Goal: Navigation & Orientation: Find specific page/section

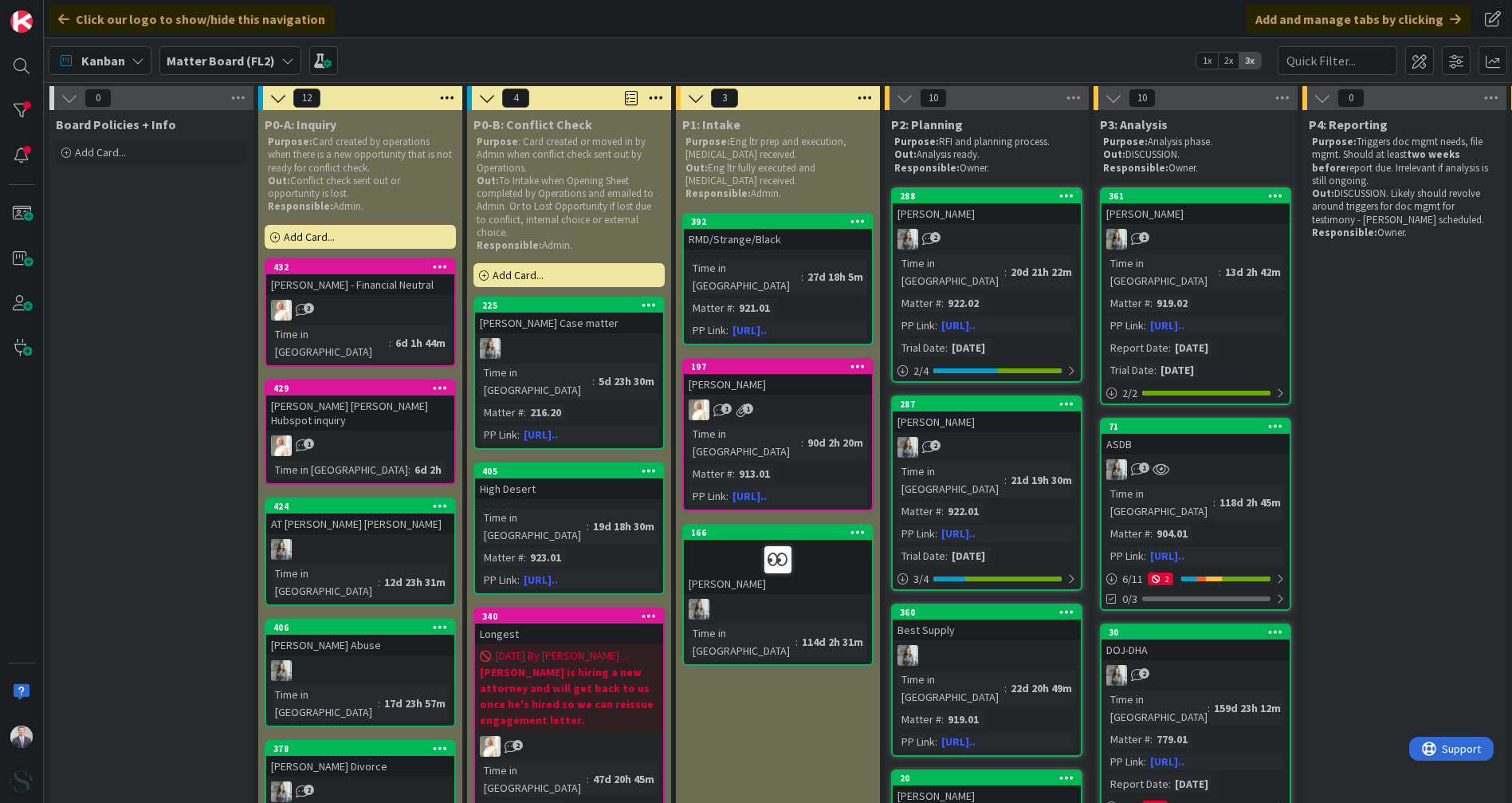
click at [193, 69] on span "Matter Board (FL2)" at bounding box center [220, 60] width 108 height 19
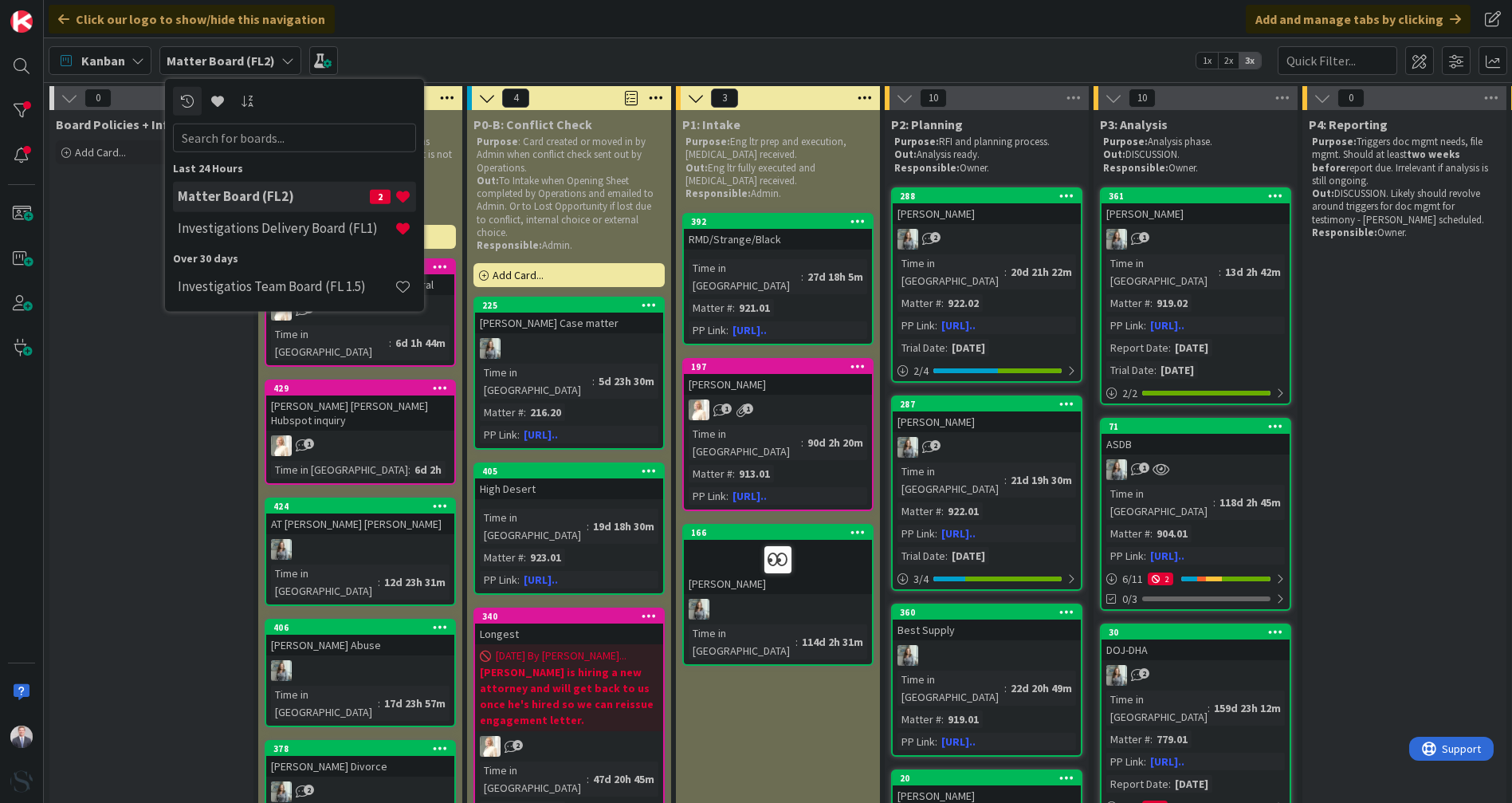
click at [235, 238] on div "Investigations Delivery Board (FL1)" at bounding box center [294, 228] width 243 height 30
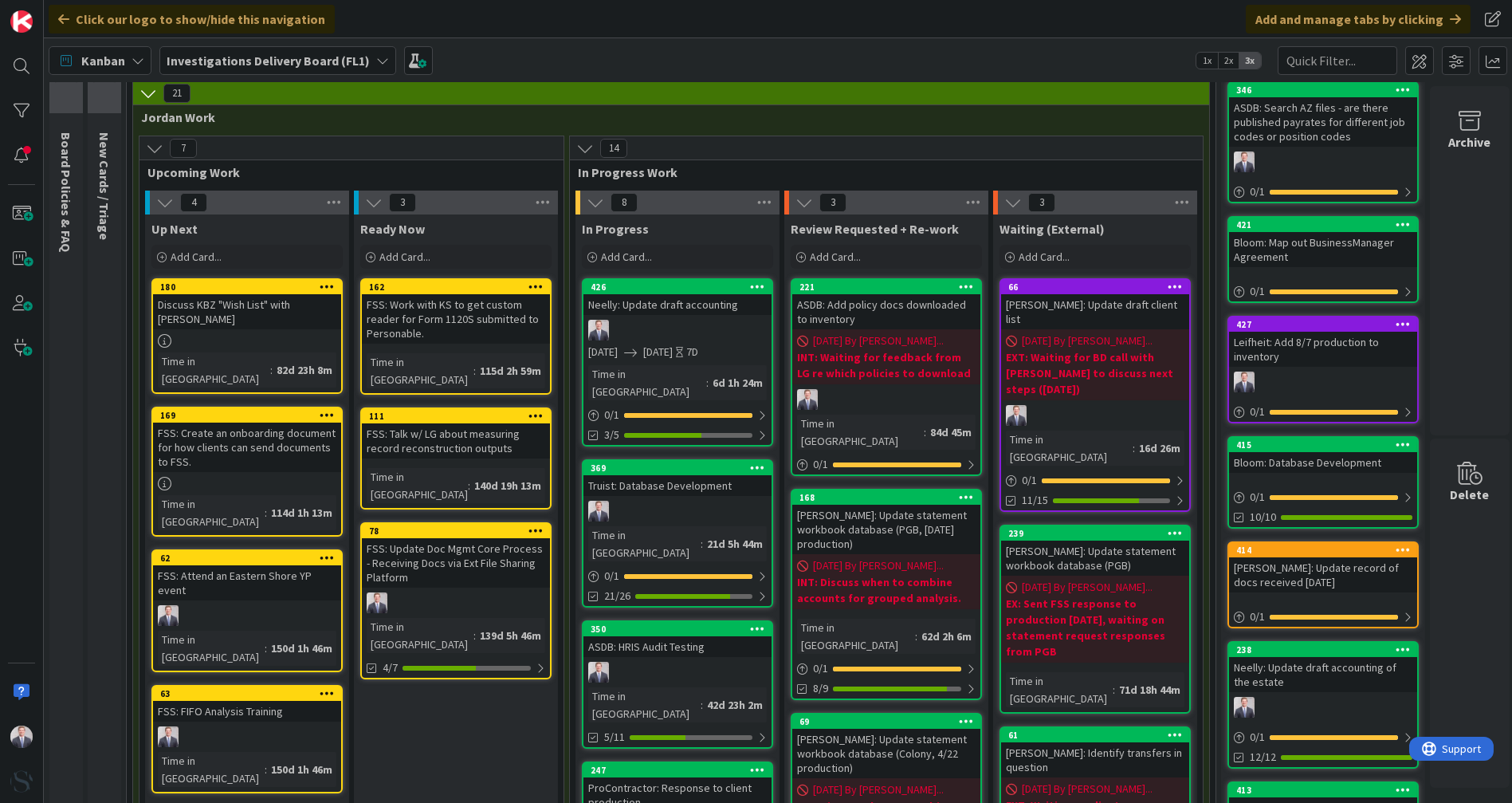
scroll to position [88, 0]
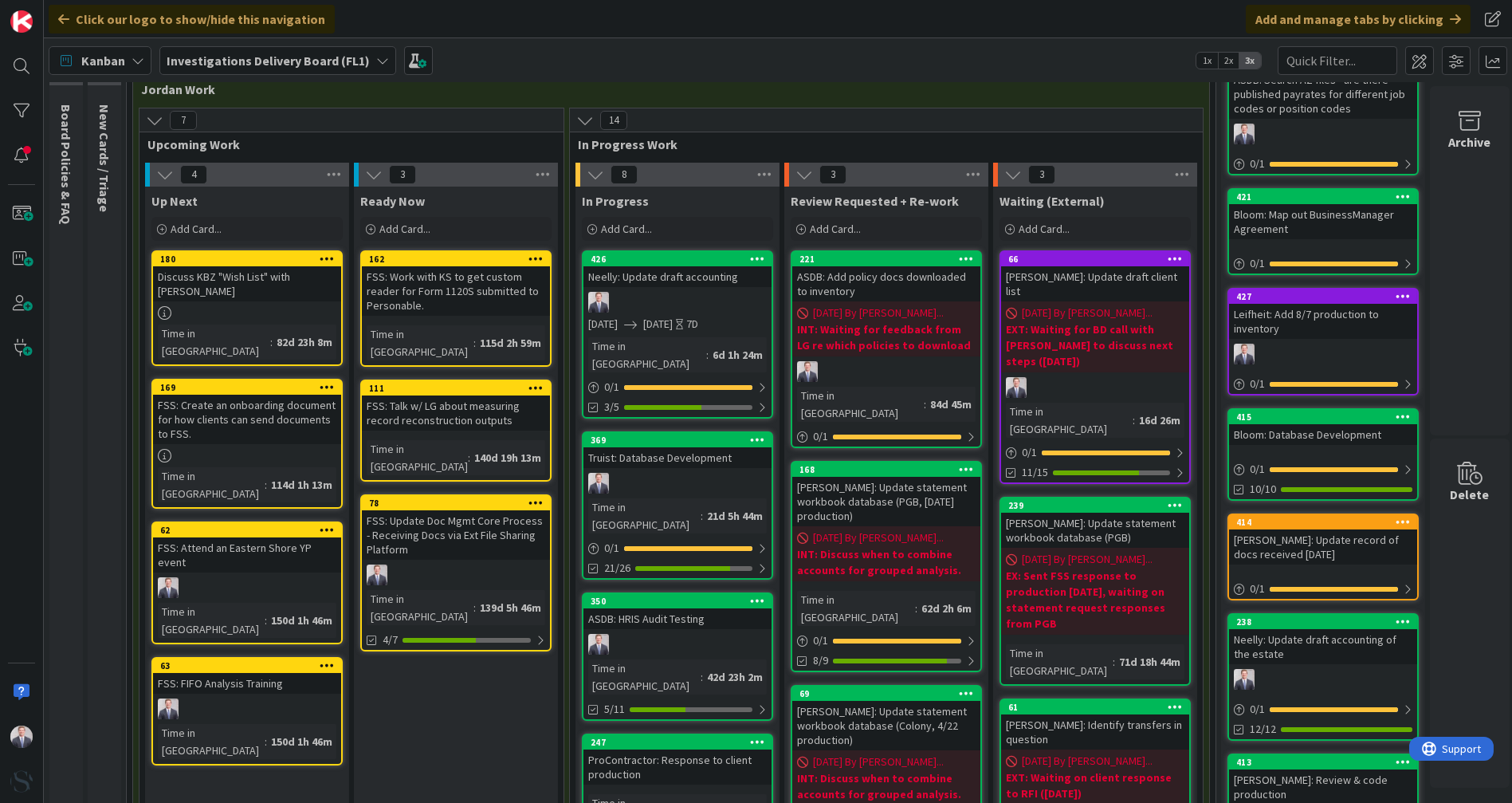
click at [701, 295] on div at bounding box center [677, 302] width 188 height 21
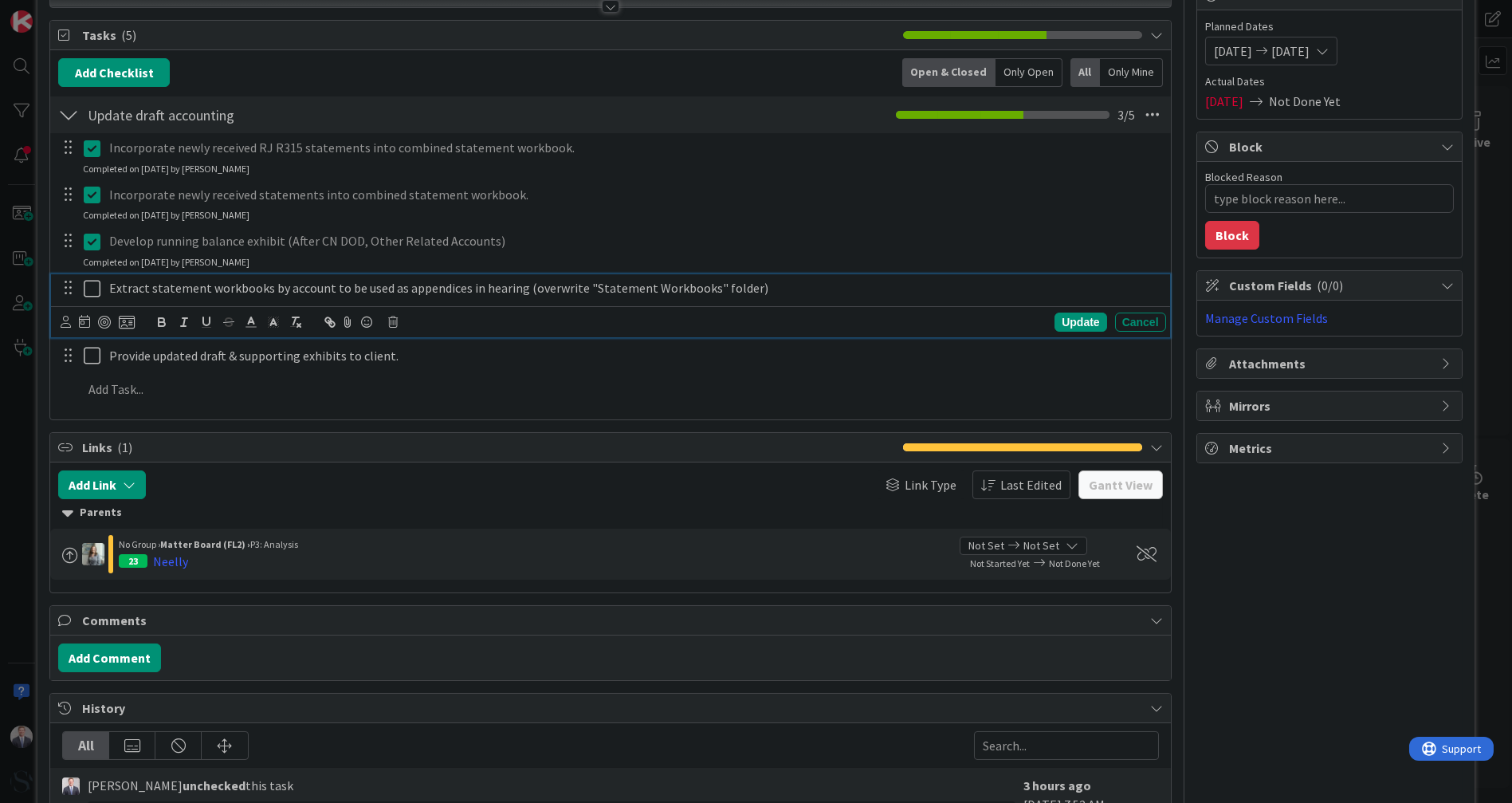
click at [87, 290] on icon at bounding box center [96, 288] width 24 height 19
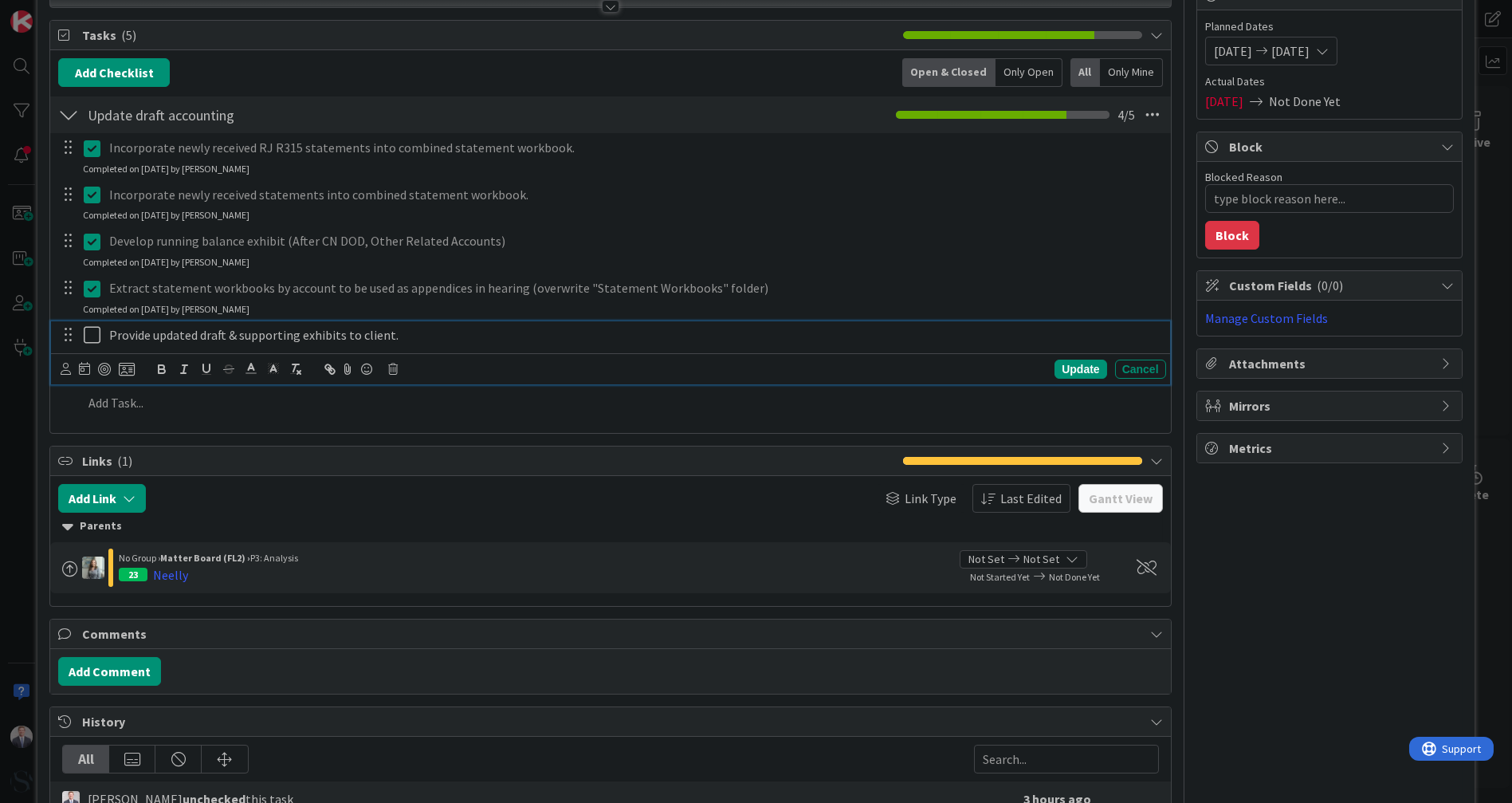
click at [86, 336] on icon at bounding box center [96, 335] width 24 height 19
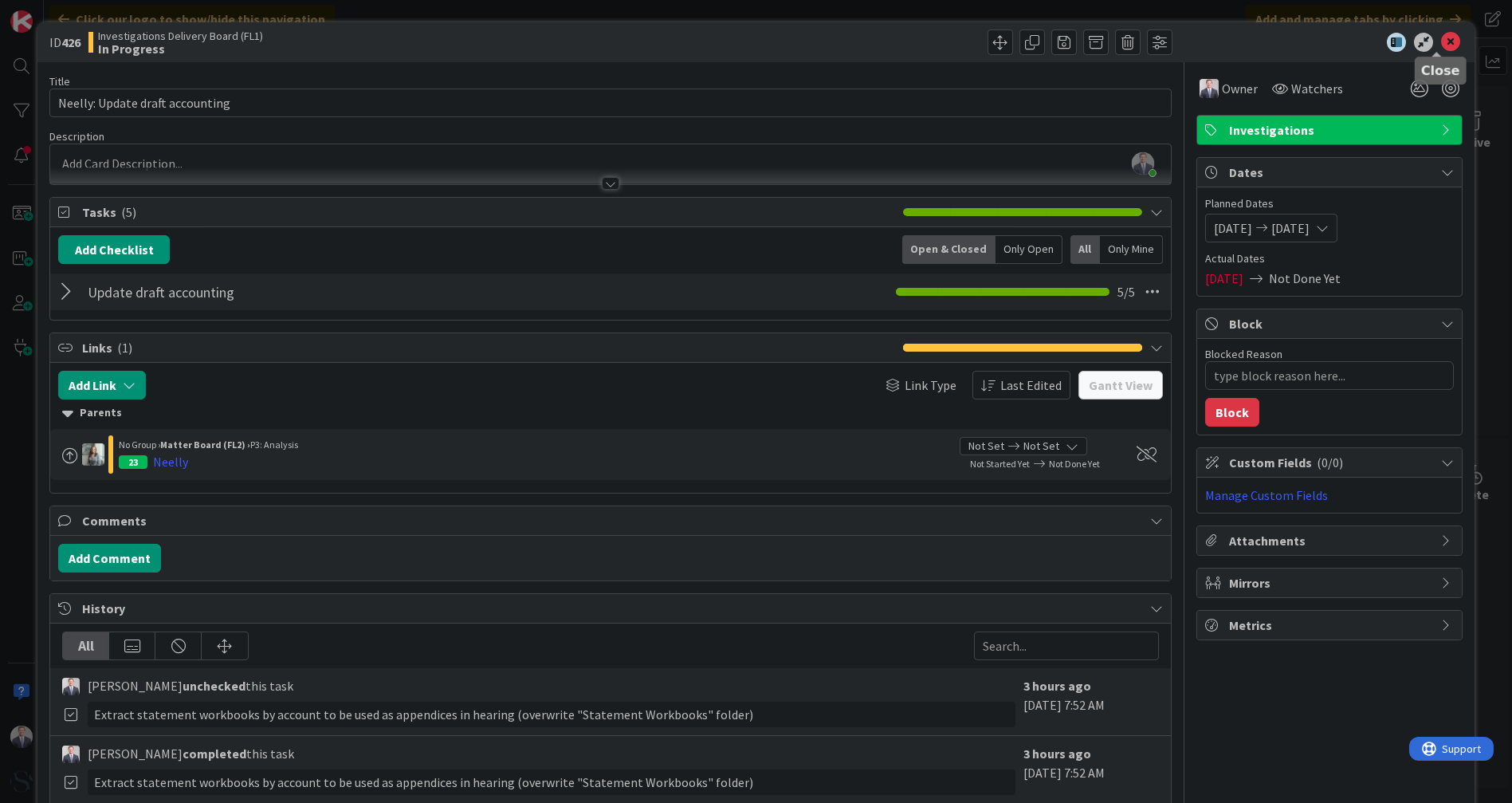
click at [1440, 47] on icon at bounding box center [1450, 42] width 19 height 19
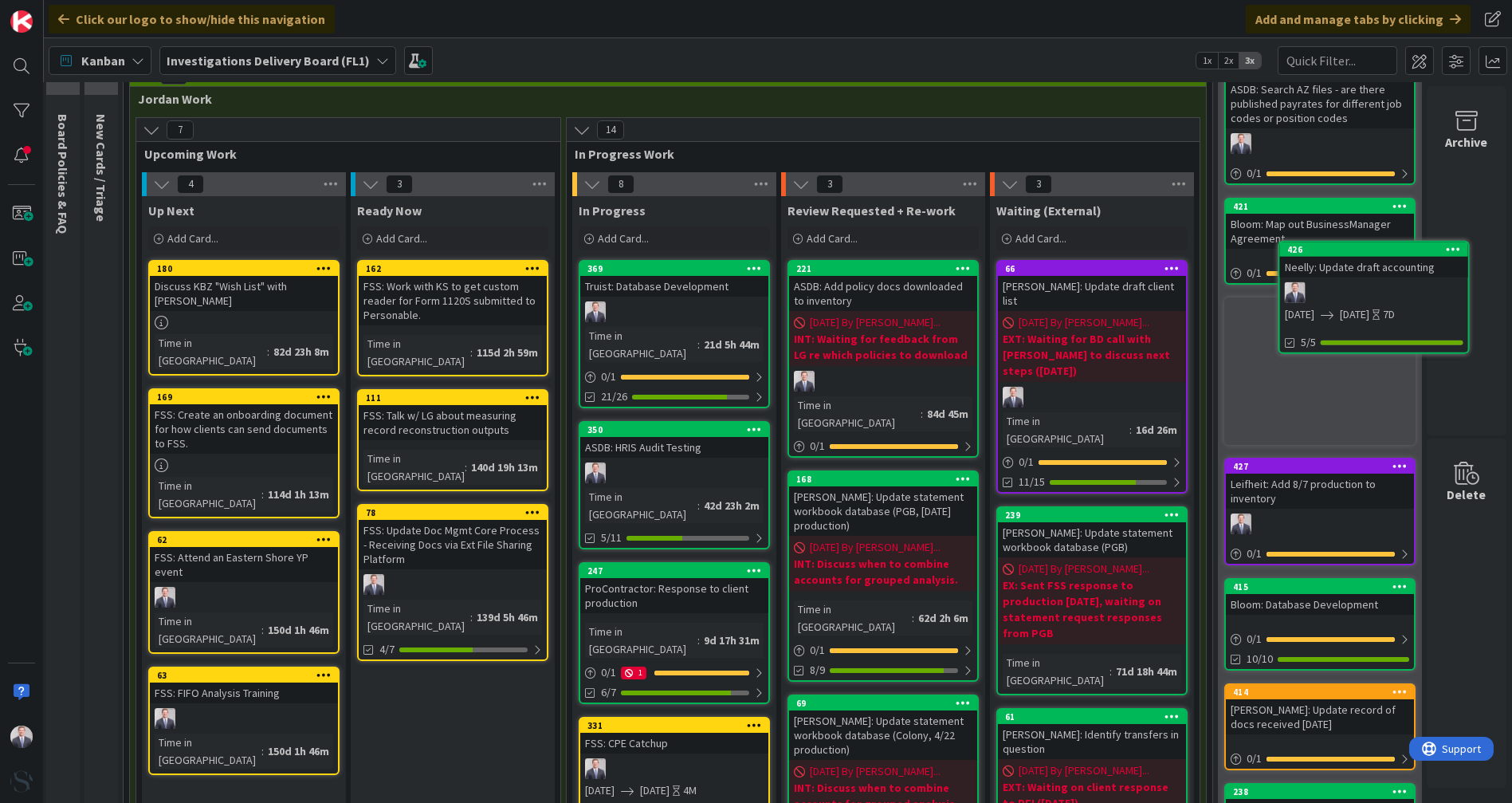
scroll to position [75, 14]
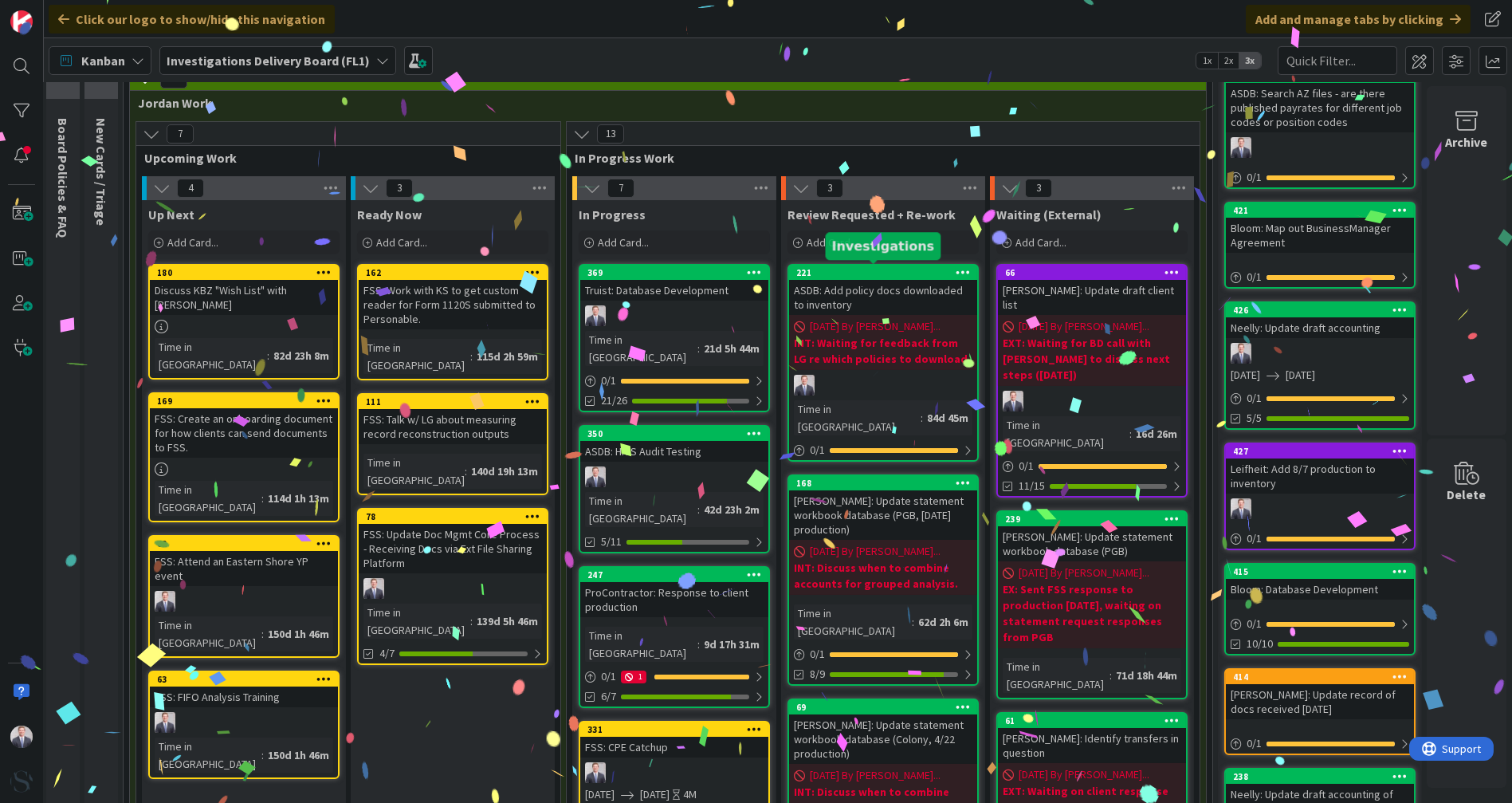
click at [636, 309] on div at bounding box center [674, 315] width 188 height 21
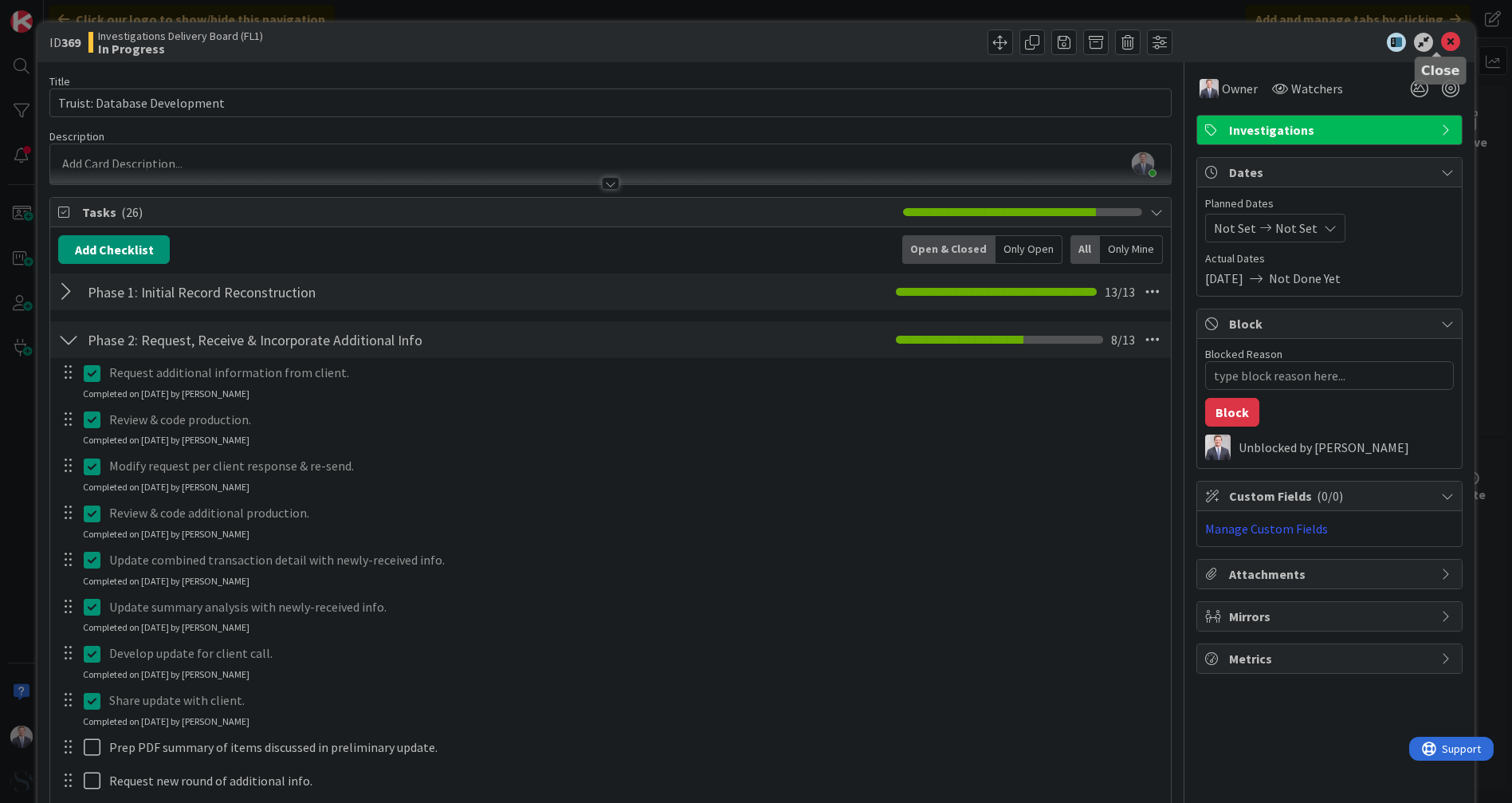
click at [1441, 45] on icon at bounding box center [1450, 42] width 19 height 19
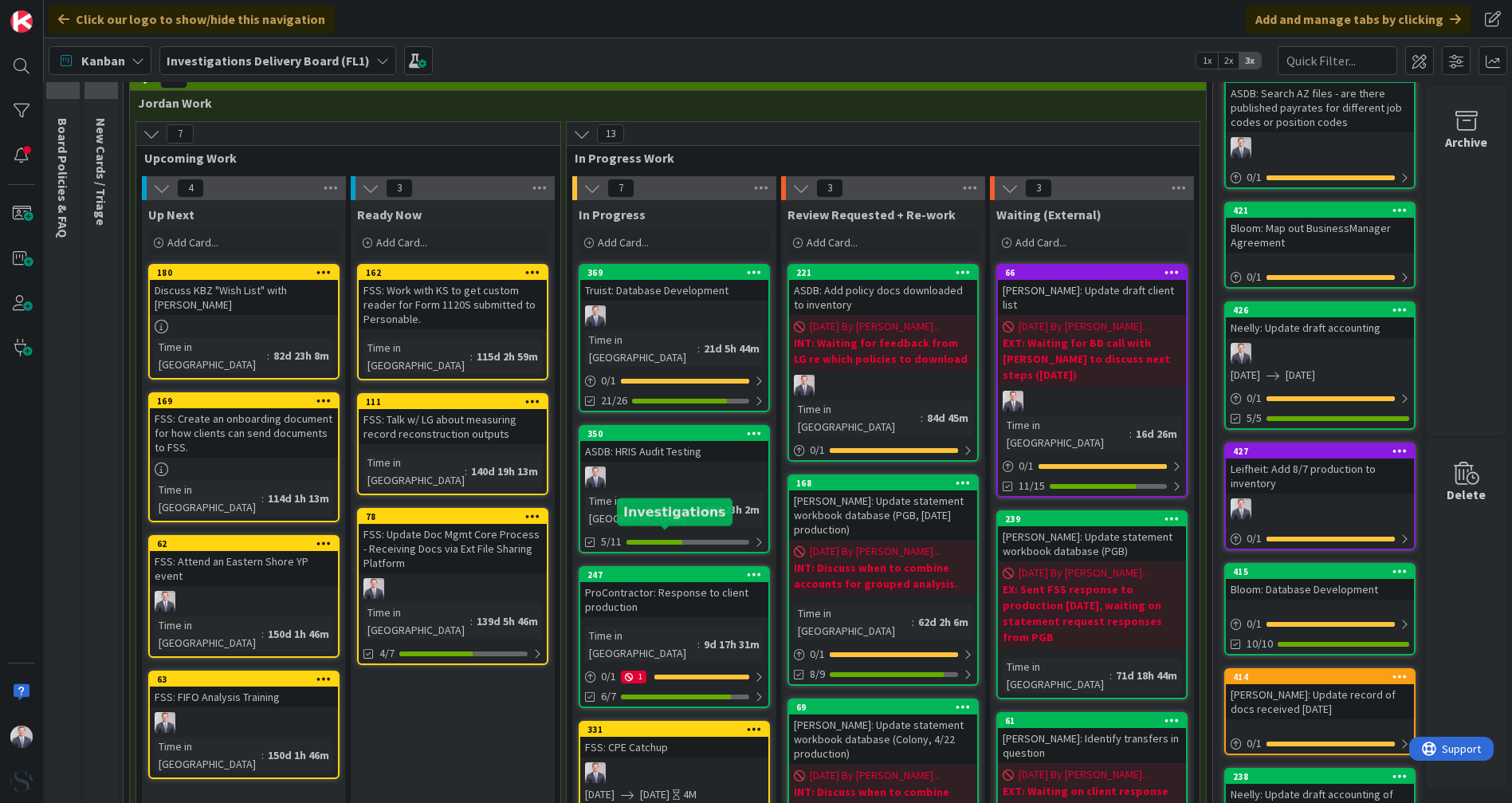
click at [640, 569] on div "247" at bounding box center [677, 574] width 180 height 11
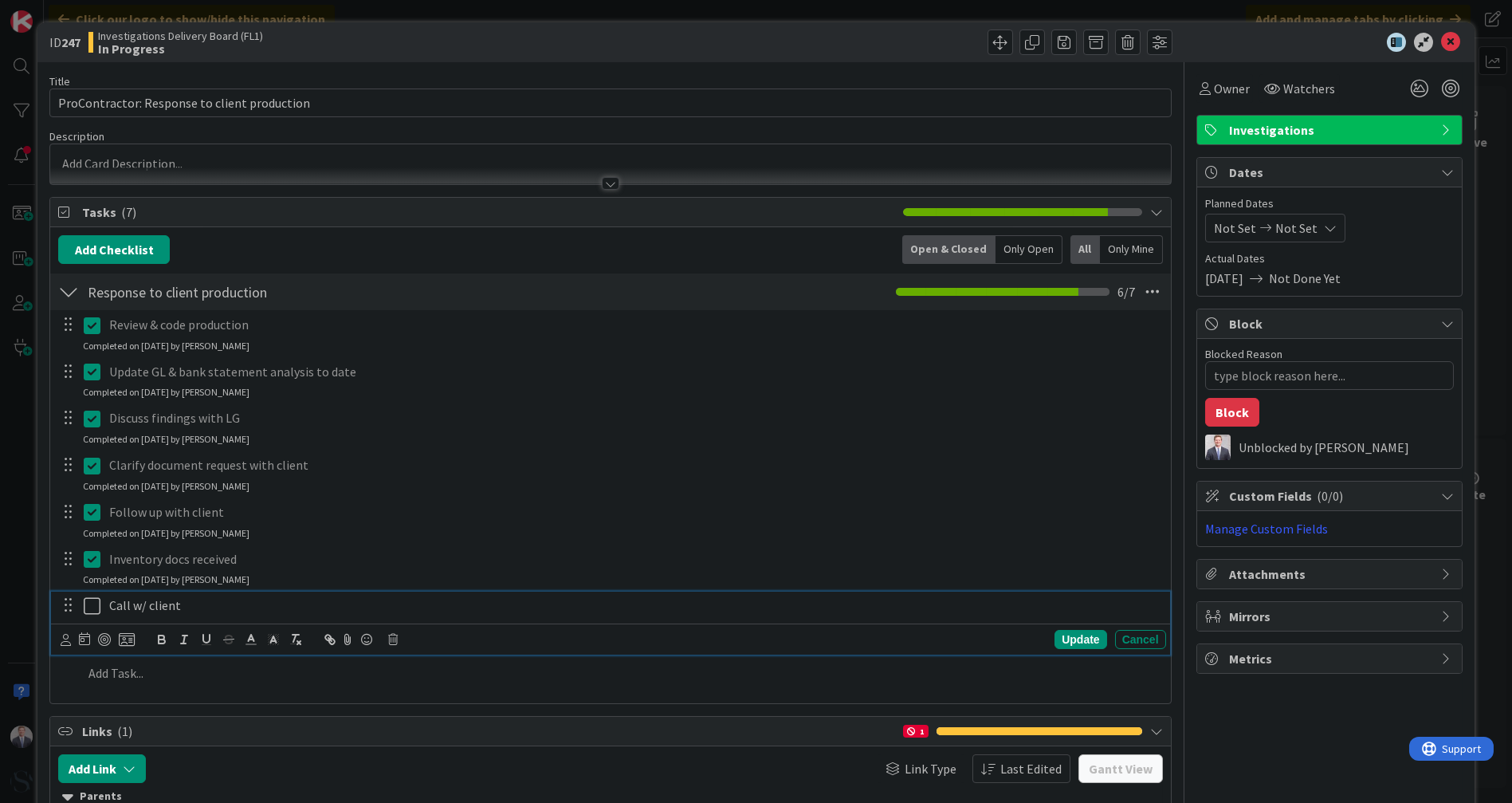
click at [88, 609] on icon at bounding box center [96, 606] width 24 height 19
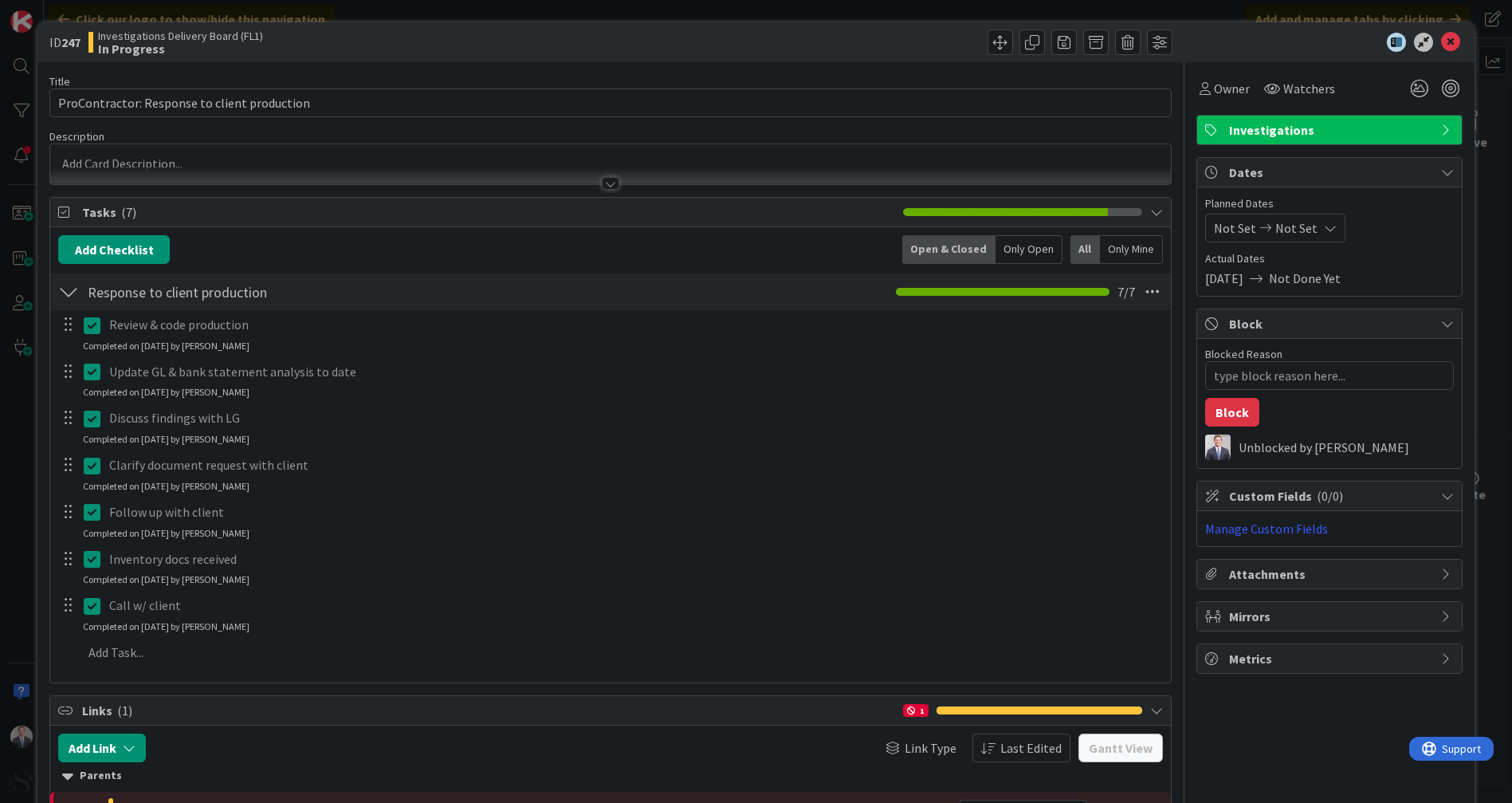
type textarea "x"
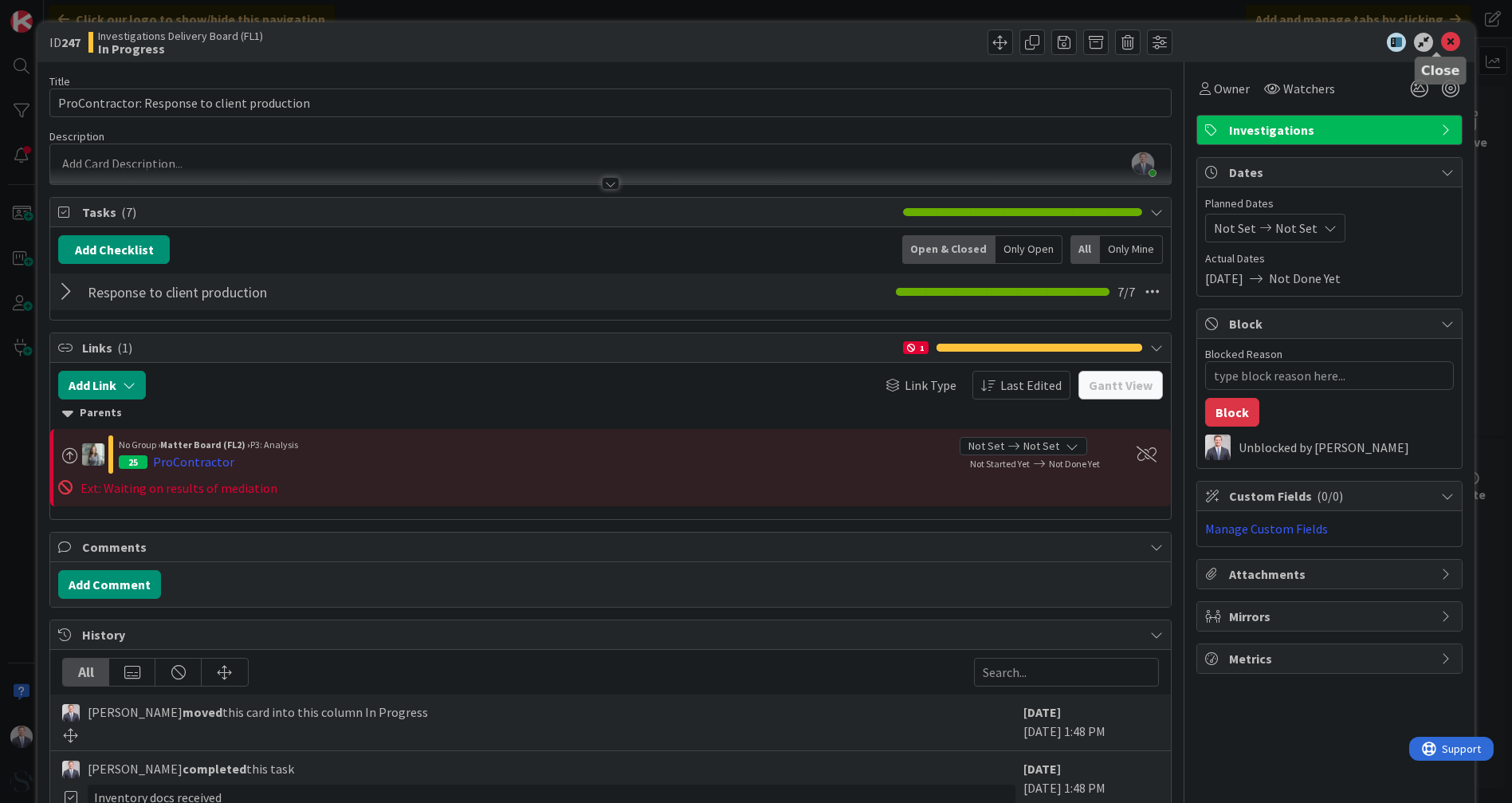
click at [1440, 37] on icon at bounding box center [1450, 42] width 19 height 19
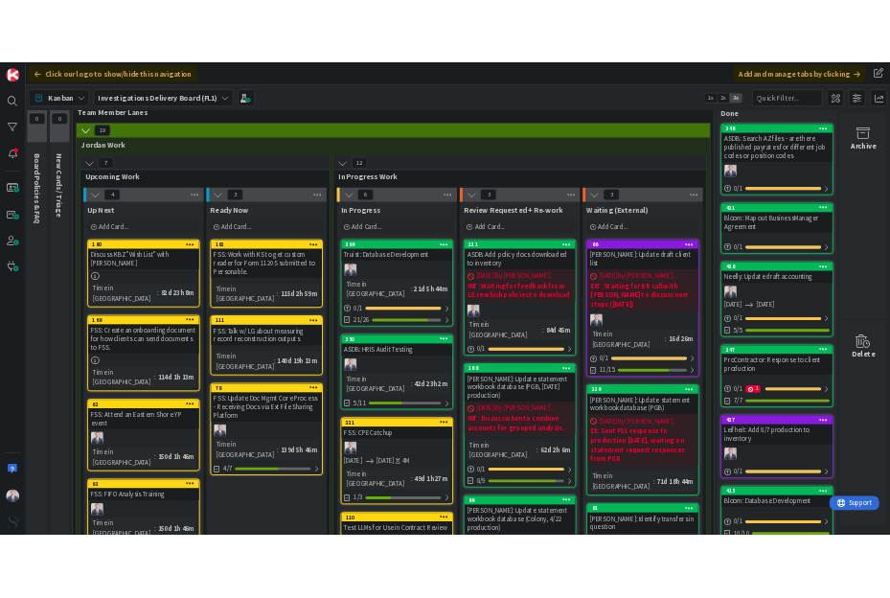
scroll to position [0, 17]
